Goal: Task Accomplishment & Management: Manage account settings

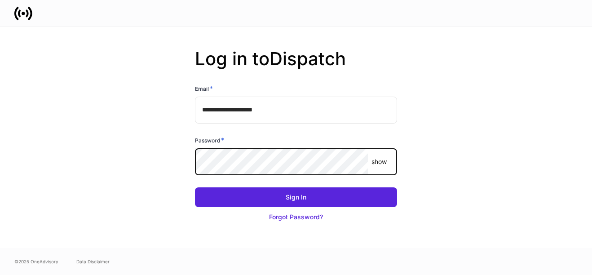
click at [195, 187] on button "Sign In" at bounding box center [296, 197] width 202 height 20
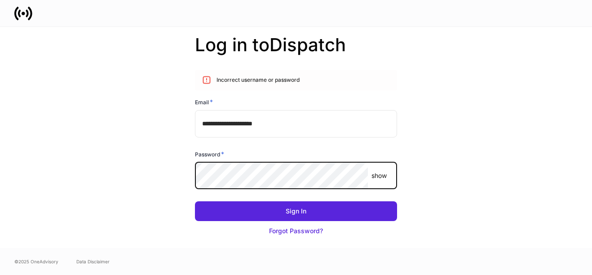
click at [383, 176] on p "show" at bounding box center [378, 175] width 15 height 9
click at [195, 201] on button "Sign In" at bounding box center [296, 211] width 202 height 20
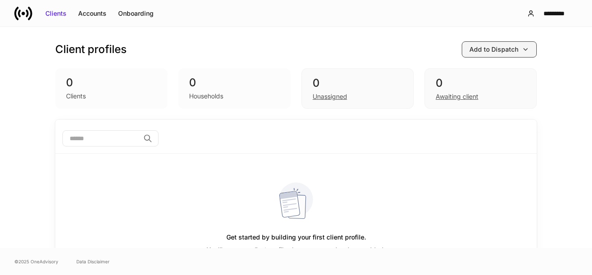
click at [506, 52] on div "Add to Dispatch" at bounding box center [493, 49] width 49 height 9
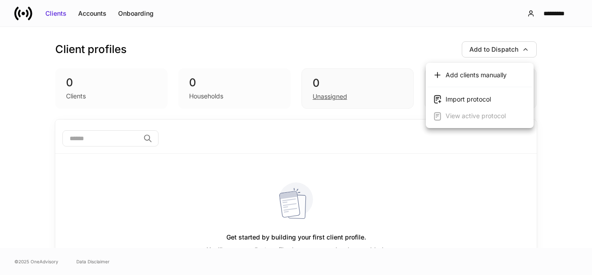
click at [487, 45] on div at bounding box center [296, 137] width 592 height 275
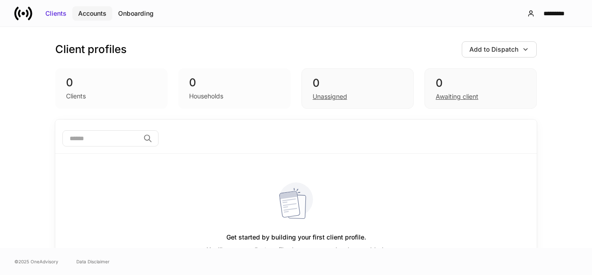
click at [93, 19] on button "Accounts" at bounding box center [92, 13] width 40 height 14
click at [101, 13] on div "Accounts" at bounding box center [92, 13] width 28 height 9
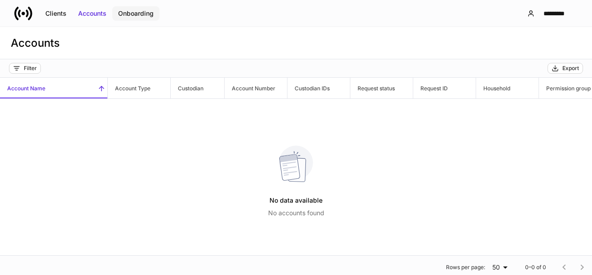
click at [150, 11] on div "Onboarding" at bounding box center [135, 13] width 35 height 9
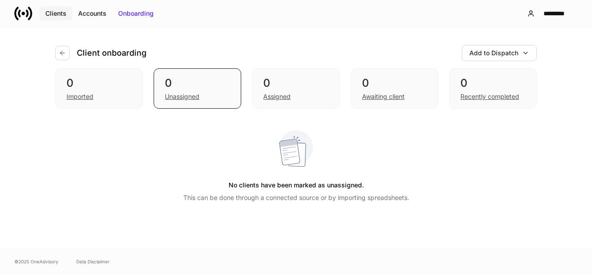
click at [53, 15] on div "Clients" at bounding box center [55, 13] width 21 height 9
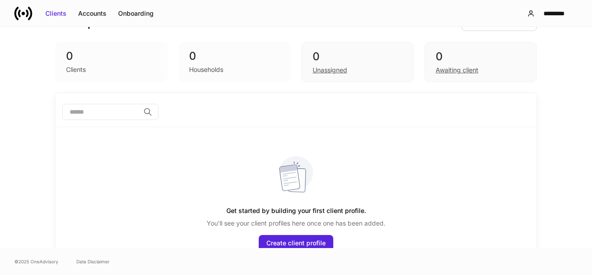
scroll to position [40, 0]
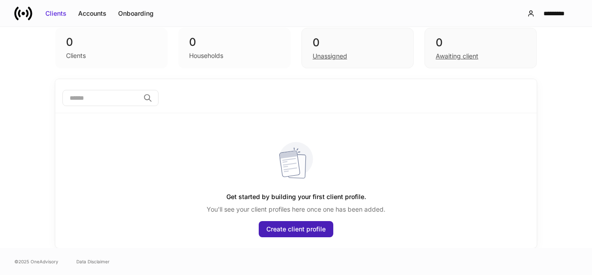
click at [290, 231] on div "Create client profile" at bounding box center [295, 228] width 59 height 9
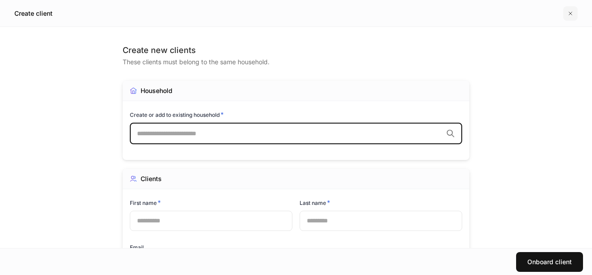
click at [569, 13] on icon "button" at bounding box center [569, 13] width 7 height 7
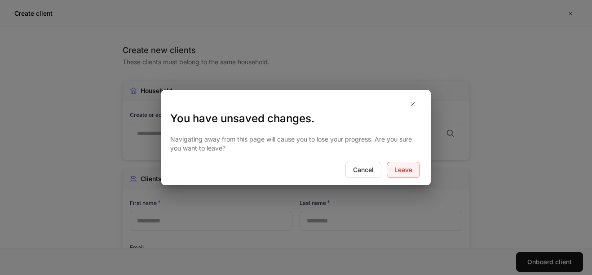
click at [409, 172] on div "Leave" at bounding box center [403, 169] width 18 height 9
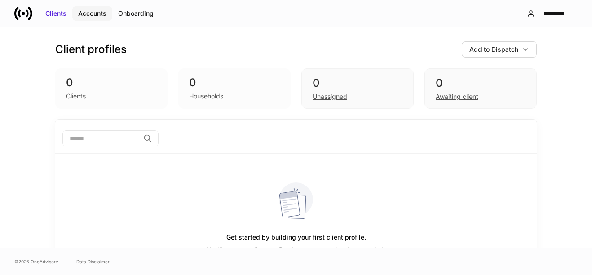
click at [90, 18] on button "Accounts" at bounding box center [92, 13] width 40 height 14
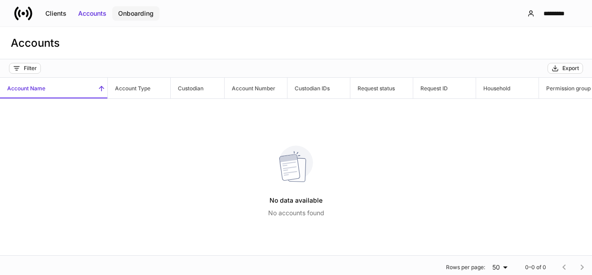
click at [132, 13] on div "Onboarding" at bounding box center [135, 13] width 35 height 9
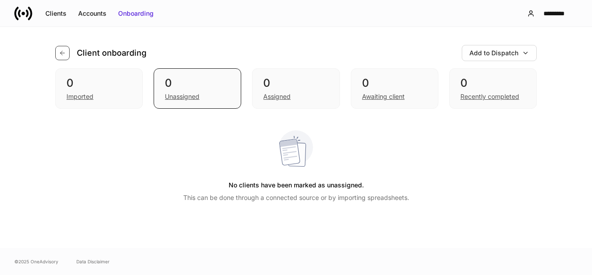
click at [63, 52] on icon "button" at bounding box center [62, 52] width 7 height 7
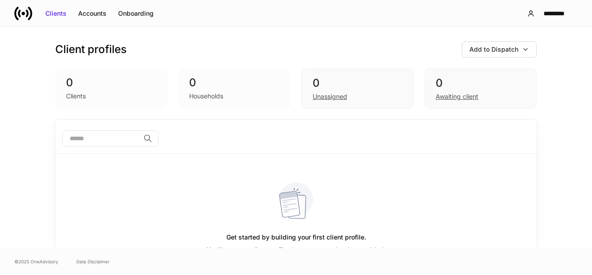
click at [31, 17] on icon at bounding box center [30, 12] width 4 height 13
click at [544, 16] on div "*********" at bounding box center [554, 13] width 32 height 9
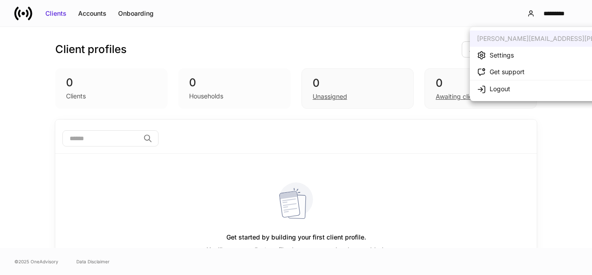
click at [502, 53] on div "Settings" at bounding box center [501, 55] width 24 height 9
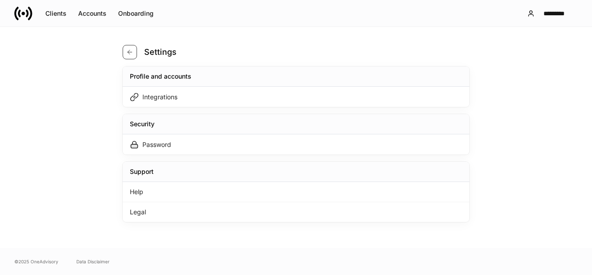
click at [131, 52] on icon "button" at bounding box center [129, 51] width 7 height 7
